Goal: Transaction & Acquisition: Subscribe to service/newsletter

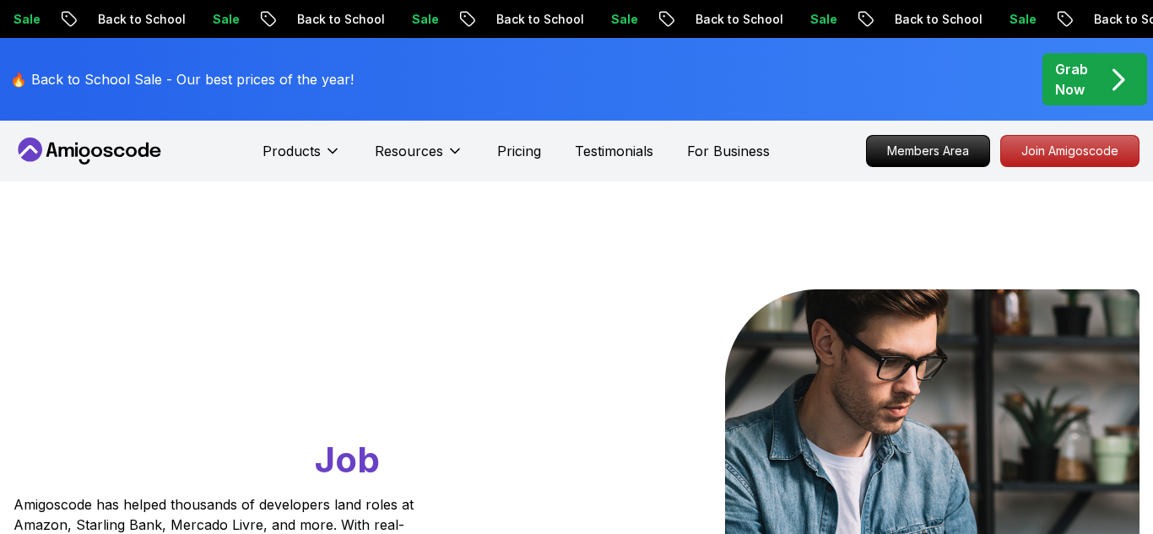
click at [138, 149] on icon at bounding box center [143, 150] width 10 height 14
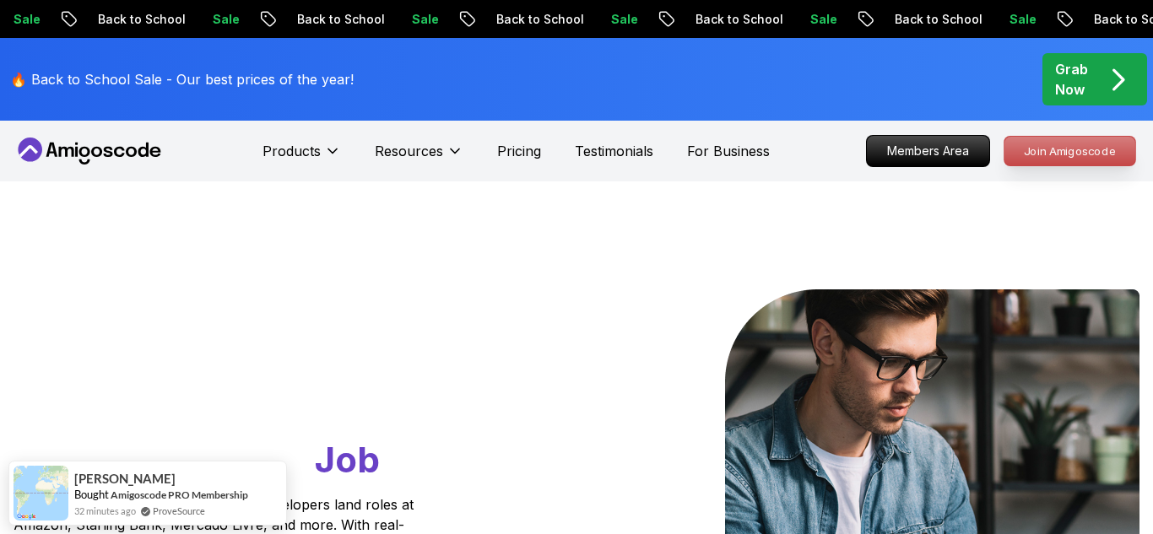
click at [1043, 155] on p "Join Amigoscode" at bounding box center [1069, 151] width 131 height 29
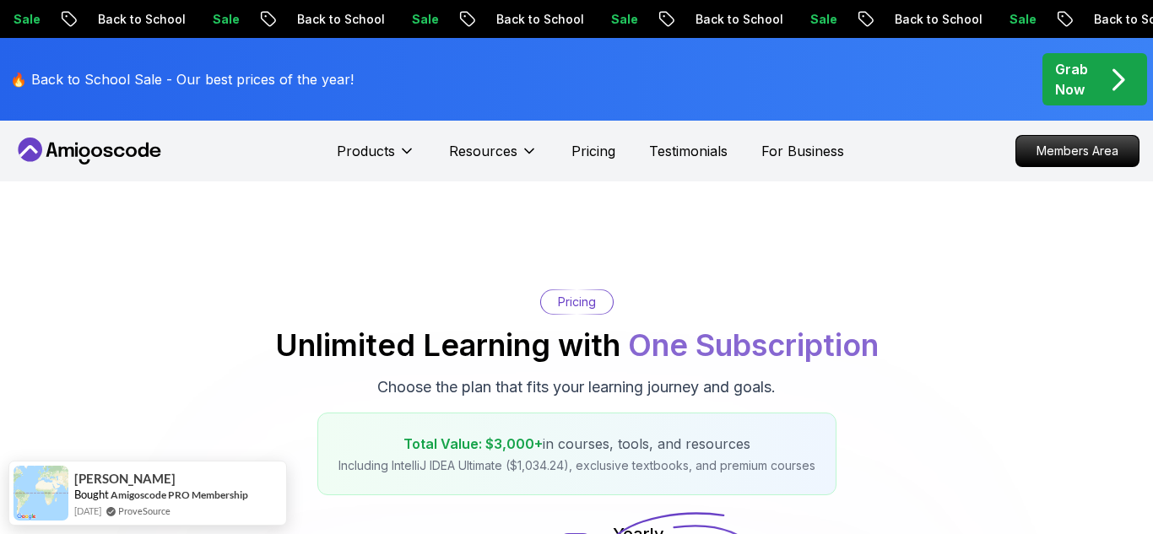
click at [1043, 155] on p "Members Area" at bounding box center [1077, 151] width 122 height 30
